Goal: Find specific page/section: Find specific page/section

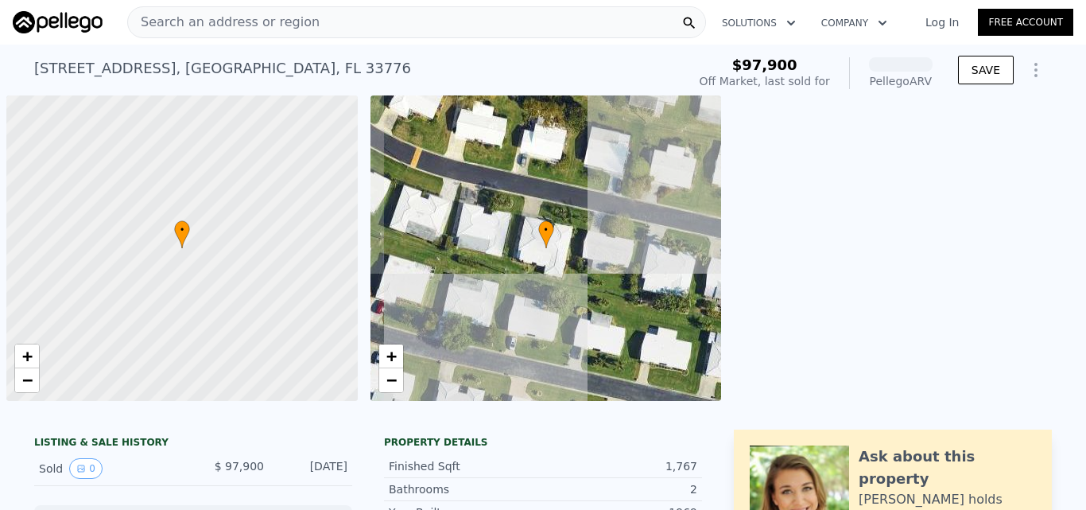
scroll to position [0, 6]
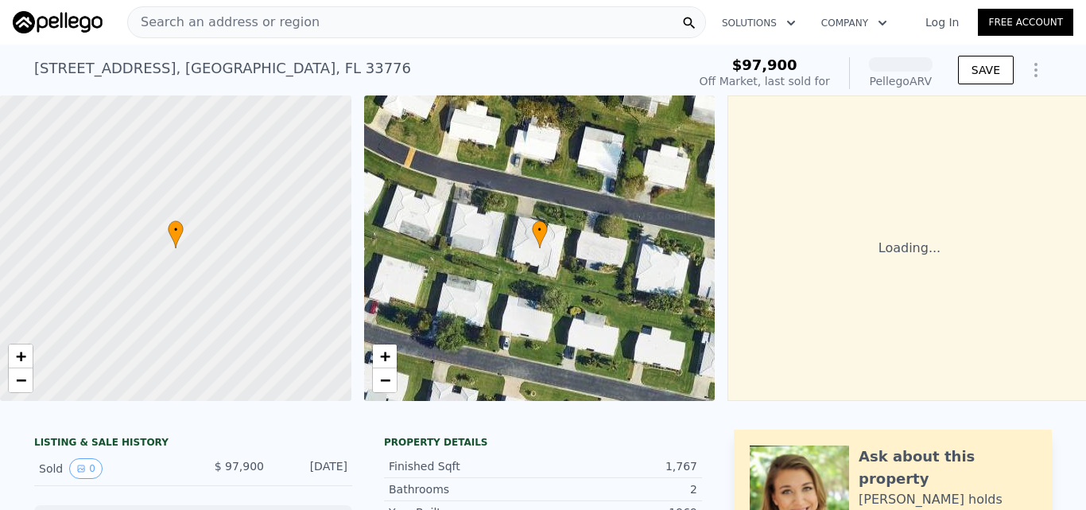
click at [359, 25] on div "Search an address or region" at bounding box center [416, 22] width 579 height 32
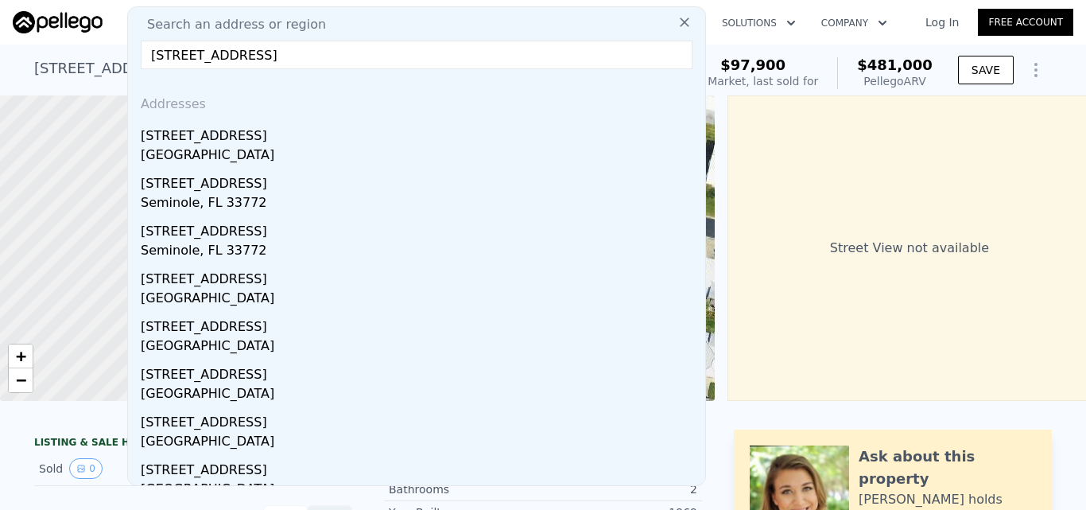
type input "[STREET_ADDRESS]"
click at [677, 21] on icon at bounding box center [685, 22] width 16 height 16
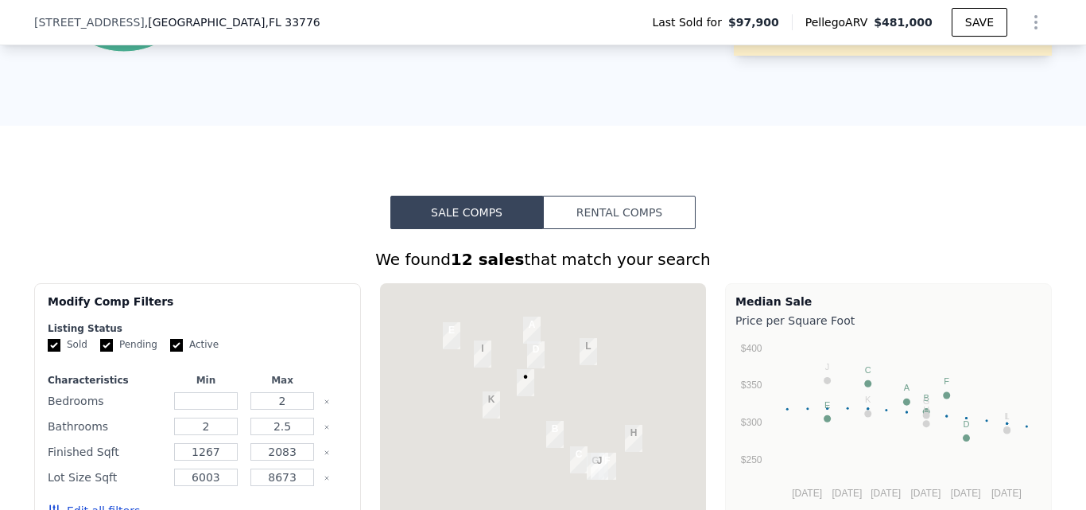
scroll to position [1107, 0]
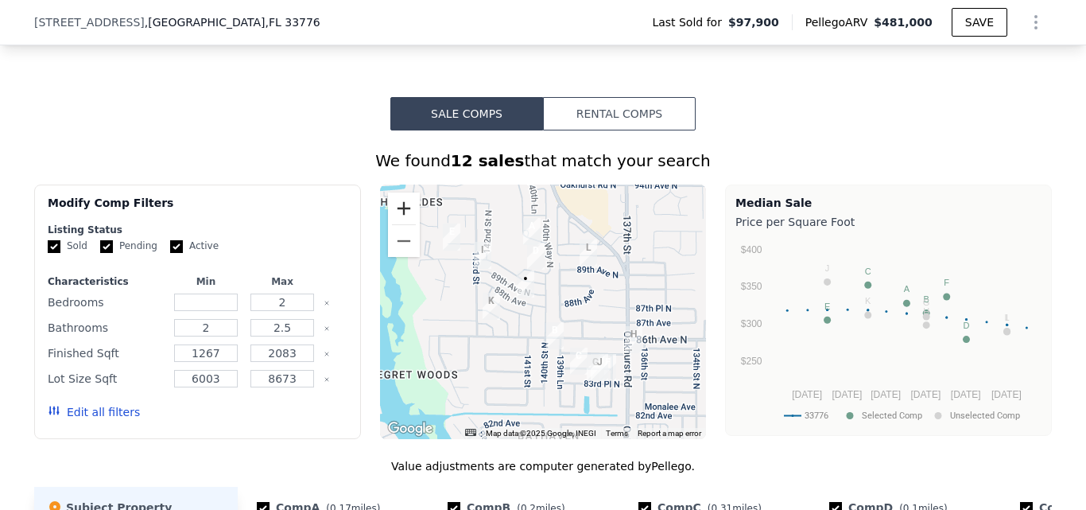
click at [401, 222] on button "Zoom in" at bounding box center [404, 208] width 32 height 32
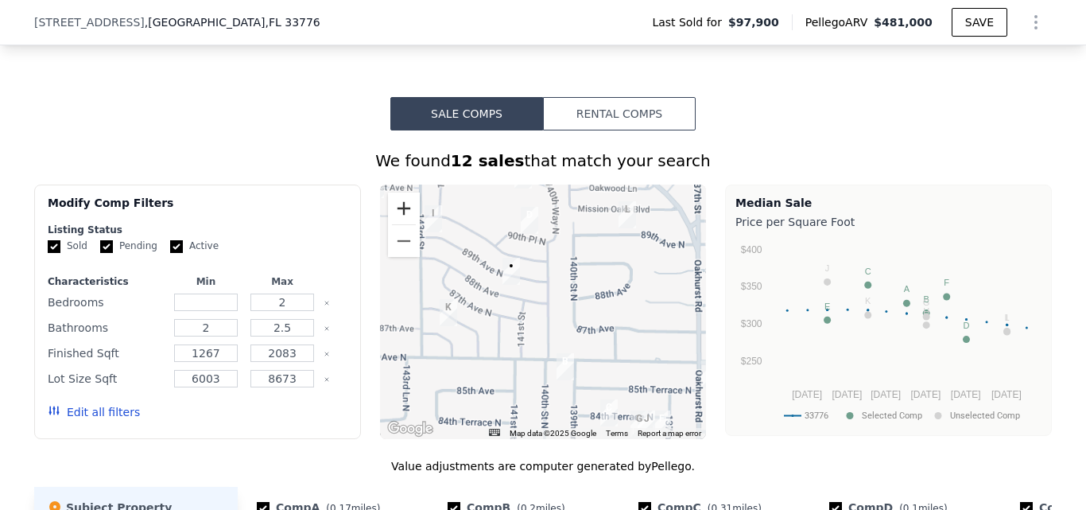
click at [401, 222] on button "Zoom in" at bounding box center [404, 208] width 32 height 32
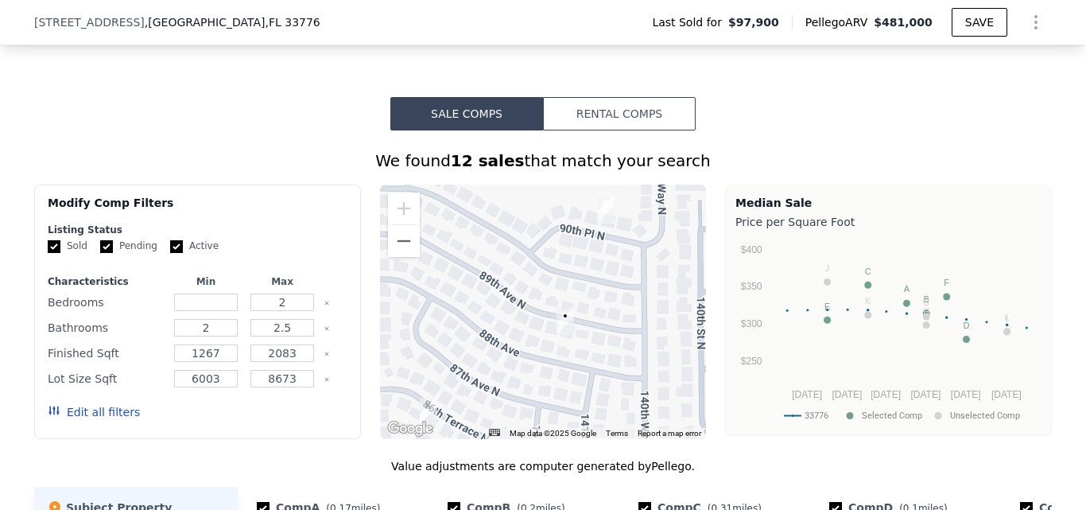
drag, startPoint x: 491, startPoint y: 274, endPoint x: 584, endPoint y: 359, distance: 126.0
click at [584, 359] on div at bounding box center [543, 311] width 327 height 254
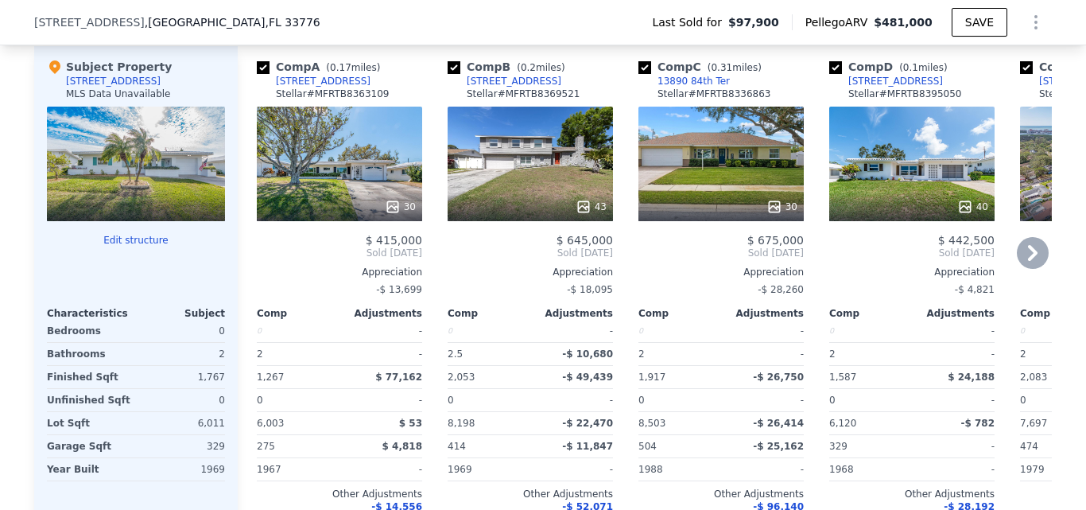
scroll to position [1584, 0]
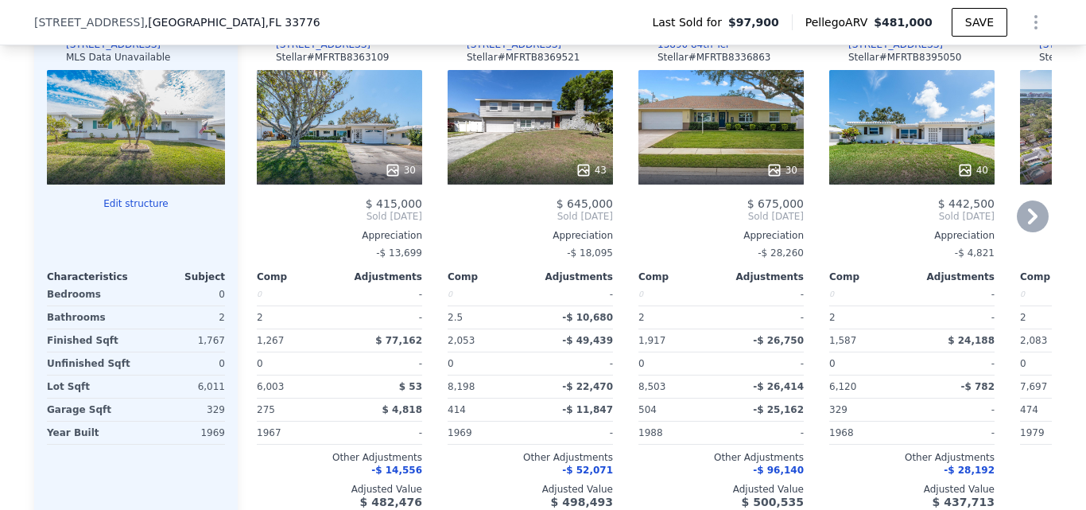
click at [906, 178] on div "40" at bounding box center [912, 170] width 152 height 16
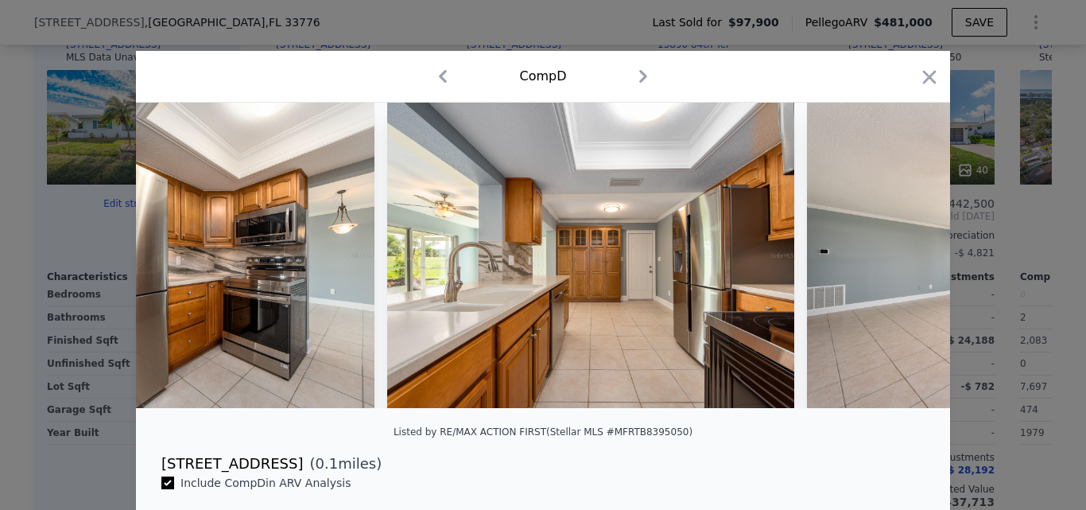
scroll to position [0, 5648]
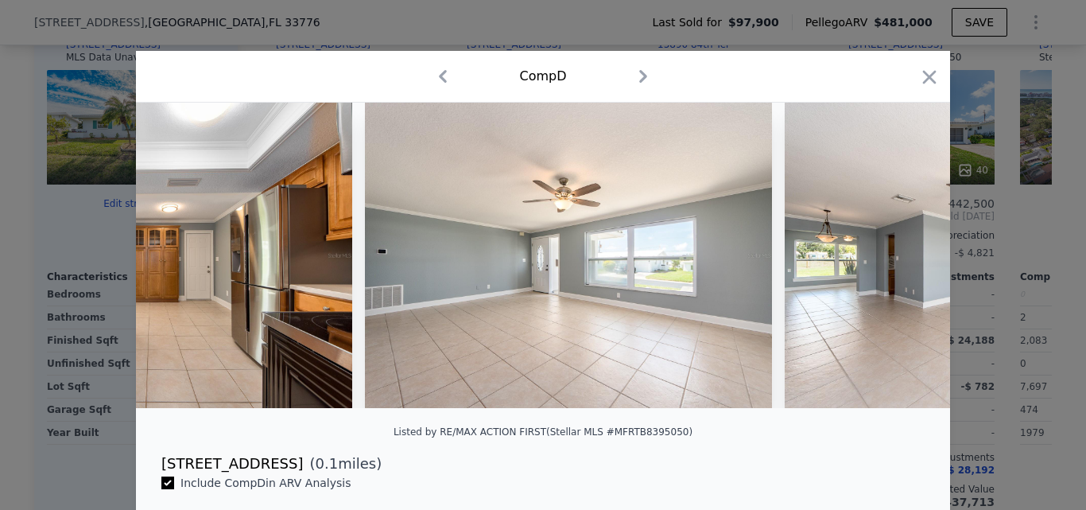
click at [83, 362] on div at bounding box center [543, 255] width 1086 height 510
